Goal: Information Seeking & Learning: Learn about a topic

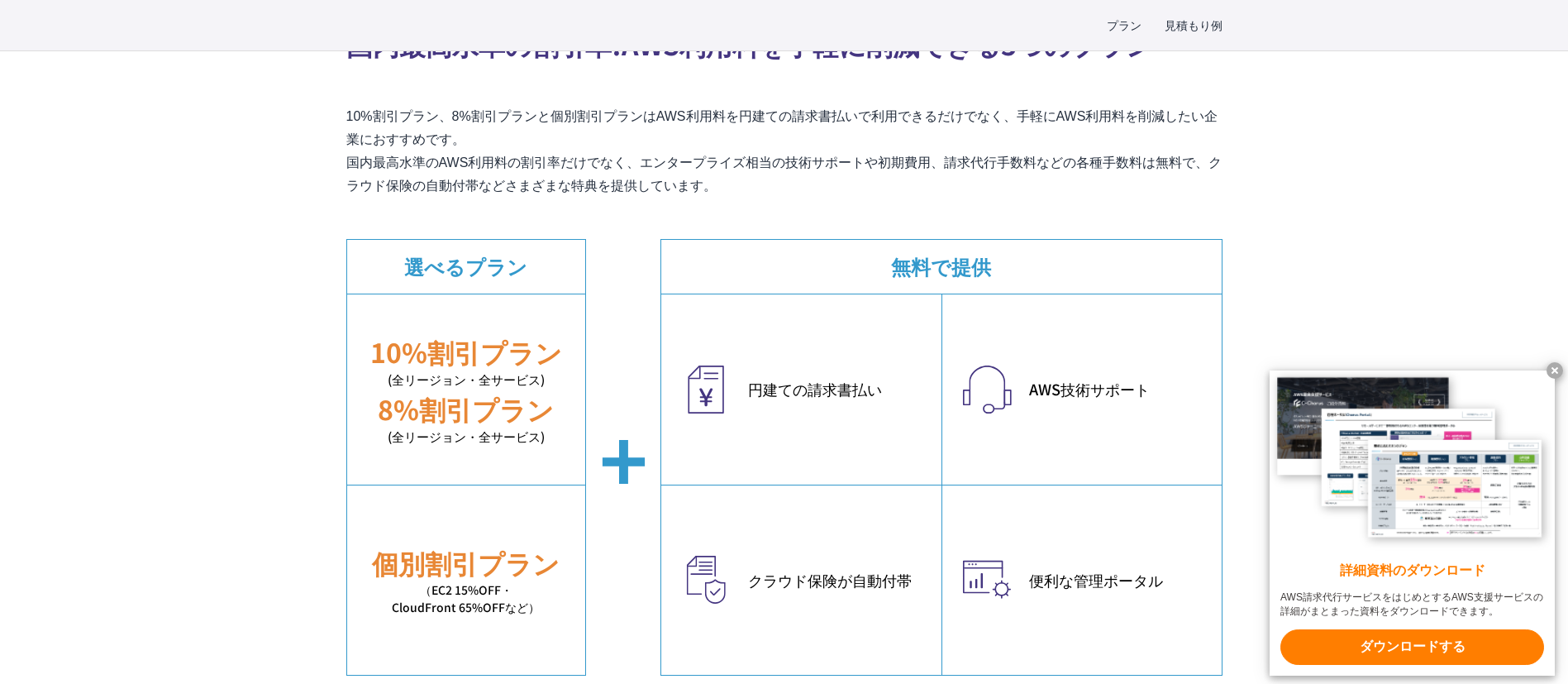
drag, startPoint x: 1529, startPoint y: 8, endPoint x: 874, endPoint y: 162, distance: 672.9
click at [902, 193] on p "10%割引プラン、8%割引プランと個別割引プランはAWS利用料を円建ての請求書払いで利用できるだけでなく、手軽にAWS利用料を削減したい企業におすすめです。 …" at bounding box center [784, 151] width 876 height 93
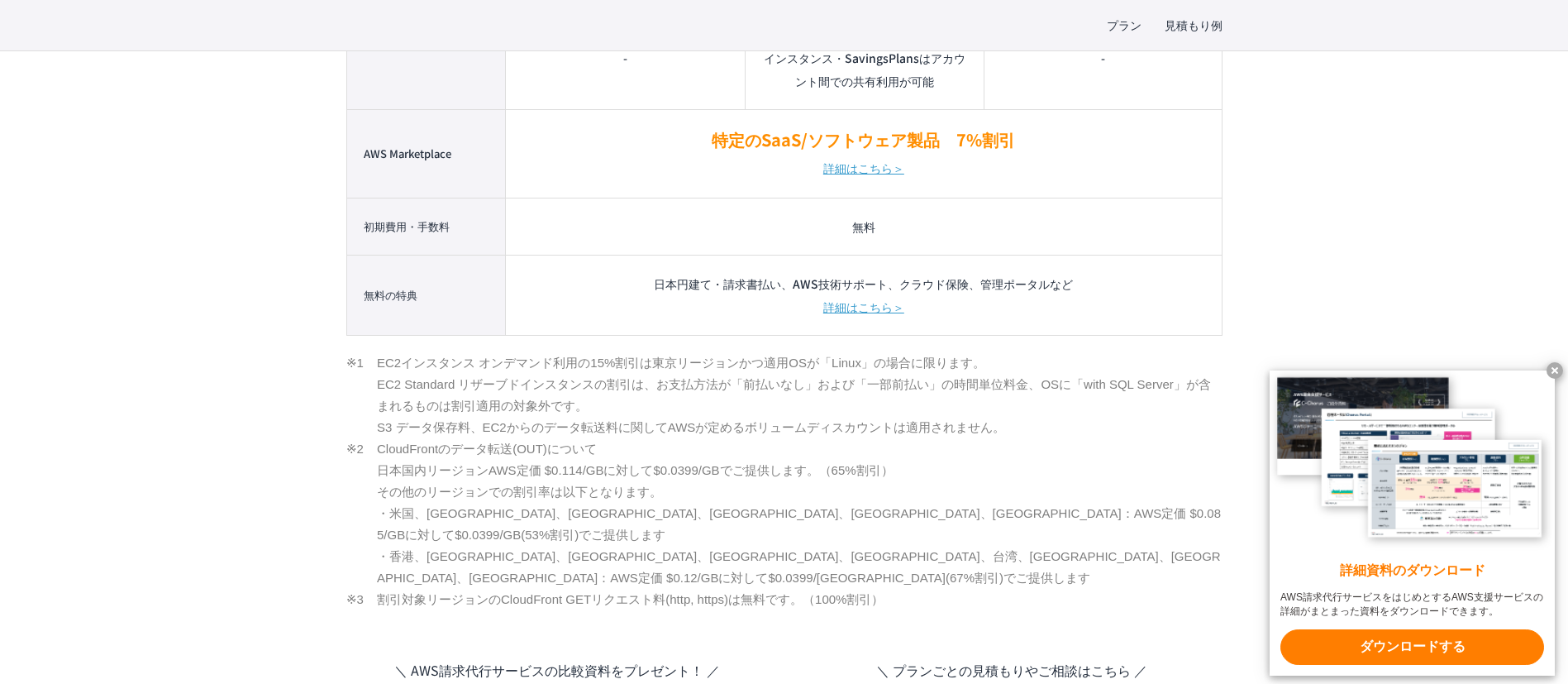
scroll to position [1985, 0]
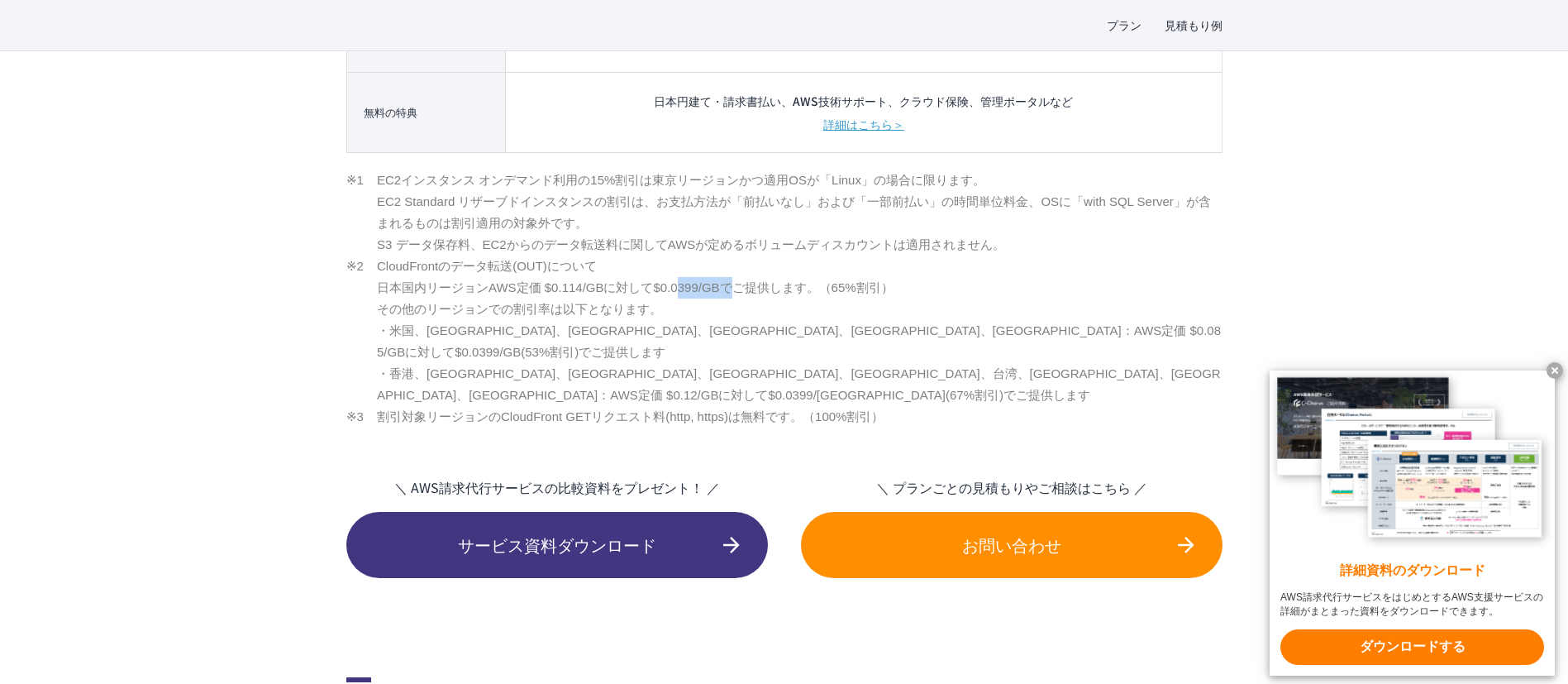
drag, startPoint x: 533, startPoint y: 286, endPoint x: 584, endPoint y: 287, distance: 51.0
click at [584, 287] on li "CloudFrontのデータ転送(OUT)について 日本国内リージョンAWS定価 $0.114/GBに対して$0.0399/GBでご提供します。（65%割引）…" at bounding box center [784, 330] width 876 height 150
click at [1041, 312] on li "CloudFrontのデータ転送(OUT)について 日本国内リージョンAWS定価 $0.114/GBに対して$0.0399/GBでご提供します。（65%割引）…" at bounding box center [784, 330] width 876 height 150
